Goal: Transaction & Acquisition: Purchase product/service

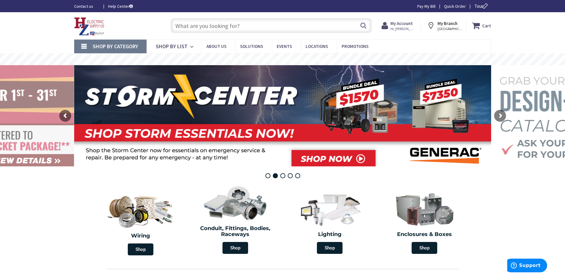
click at [227, 28] on input "text" at bounding box center [271, 25] width 201 height 15
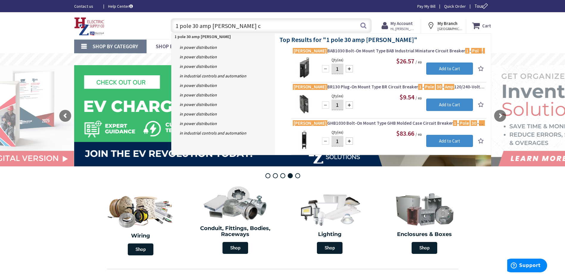
type input "1 pole 30 amp [PERSON_NAME]"
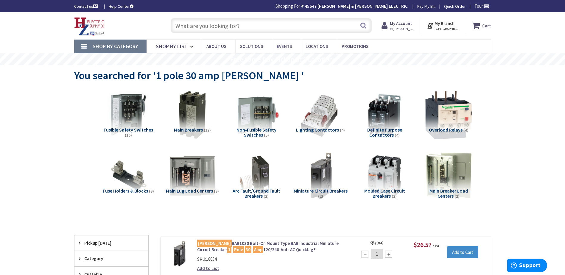
click at [217, 27] on input "text" at bounding box center [271, 25] width 201 height 15
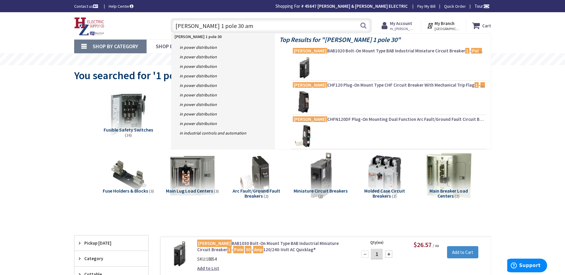
type input "CH Eaton 1 pole 30 amp"
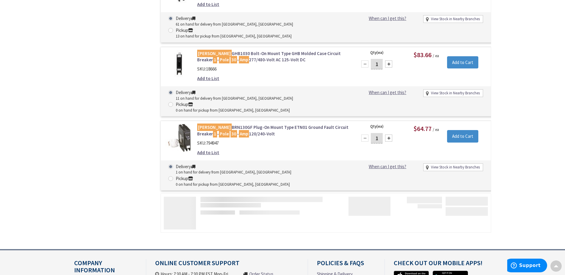
scroll to position [450, 0]
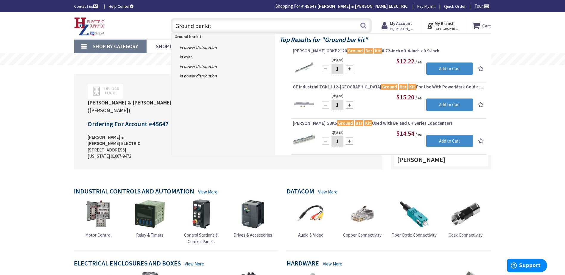
type input "Ground bar kit"
